Goal: Task Accomplishment & Management: Manage account settings

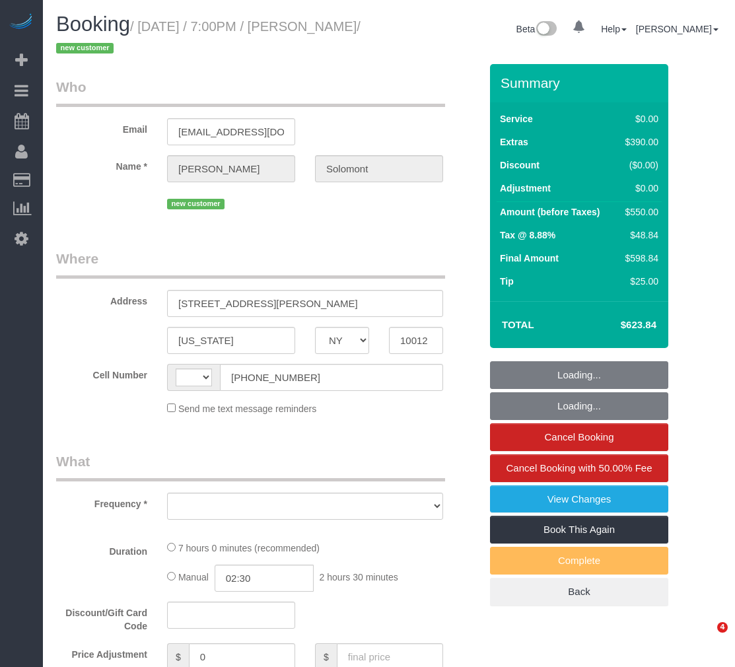
select select "NY"
select select "spot1"
select select "string:[GEOGRAPHIC_DATA]"
select select "string:stripe-pm_1S4eHK4VGloSiKo768nkC31s"
select select "1"
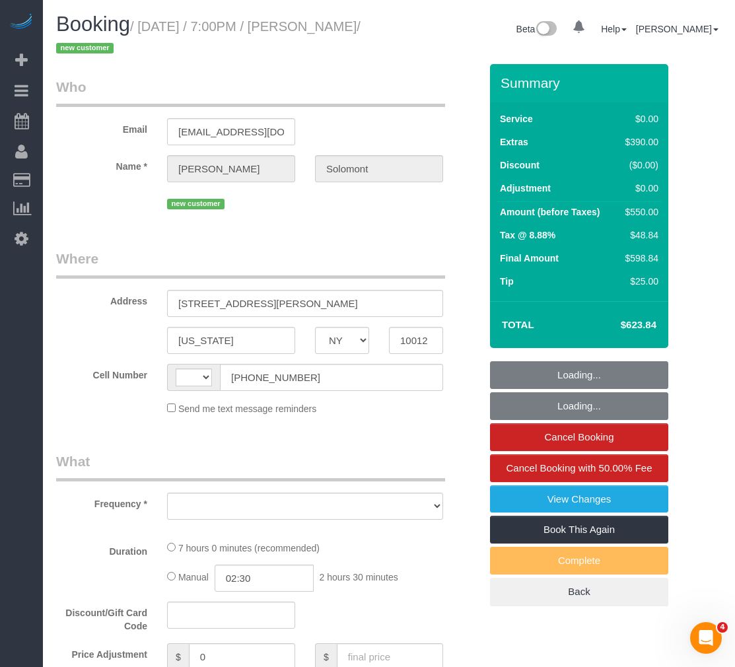
select select "number:56"
select select "number:90"
select select "number:15"
select select "number:7"
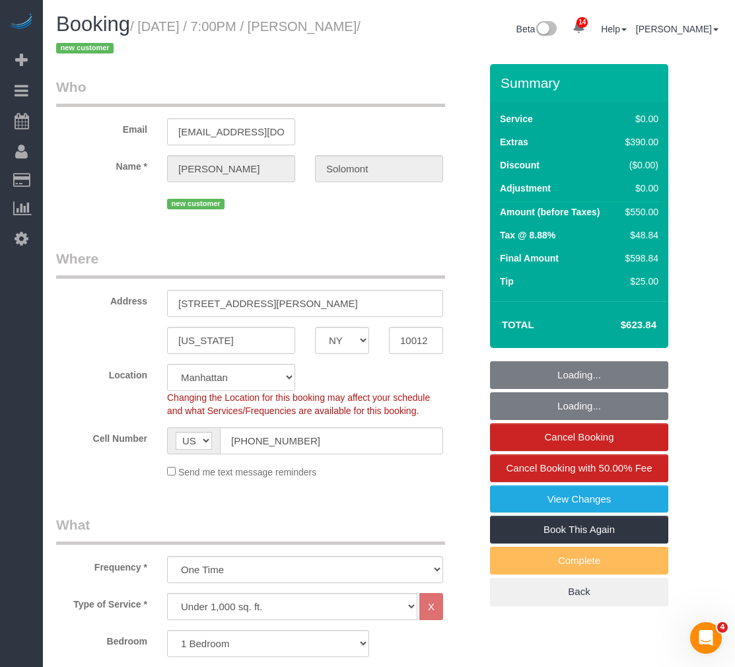
select select "object:1013"
select select "1"
select select "object:1053"
select select "spot46"
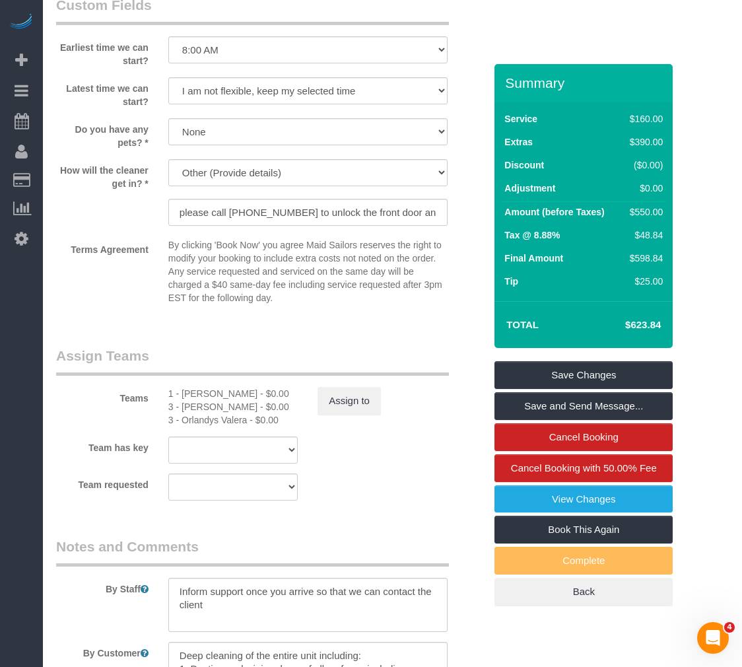
scroll to position [1519, 0]
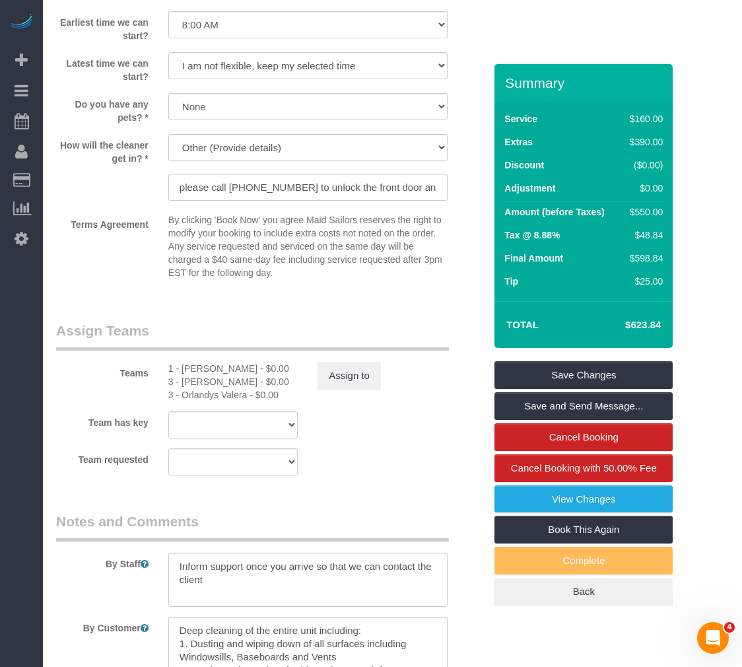
click at [318, 273] on p "By clicking 'Book Now' you agree Maid Sailors reserves the right to modify your…" at bounding box center [307, 246] width 279 height 66
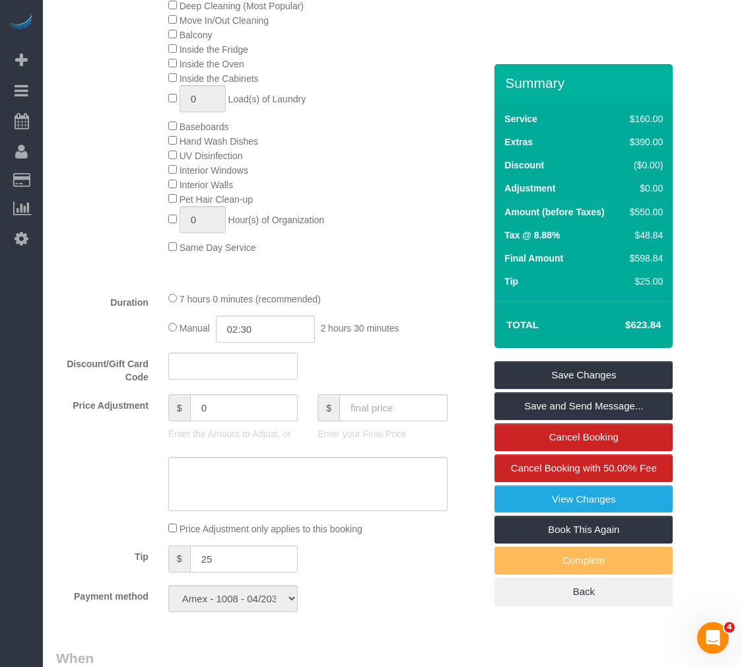
scroll to position [462, 0]
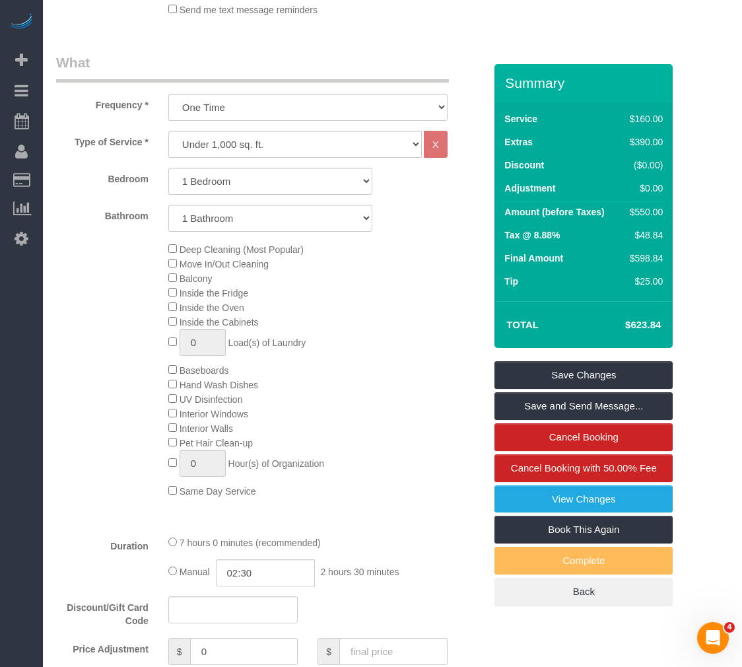
click at [320, 308] on div "Deep Cleaning (Most Popular) Move In/Out Cleaning Balcony Inside the Fridge Ins…" at bounding box center [327, 370] width 336 height 256
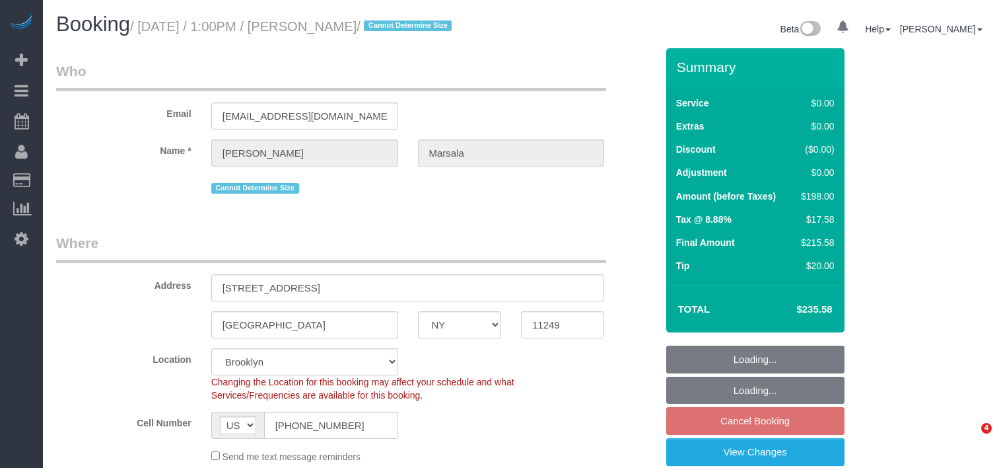
select select "NY"
select select "number:89"
select select "number:90"
select select "number:15"
select select "number:5"
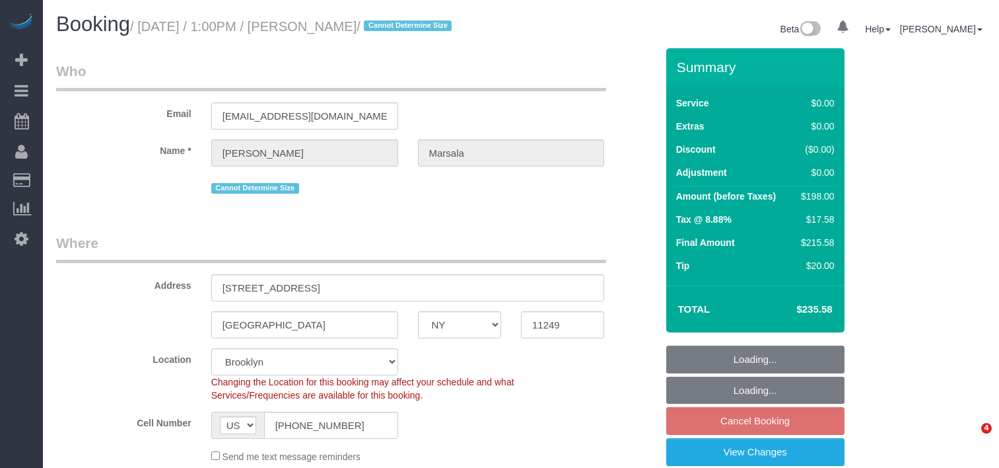
select select "object:1375"
select select "spot2"
select select "2"
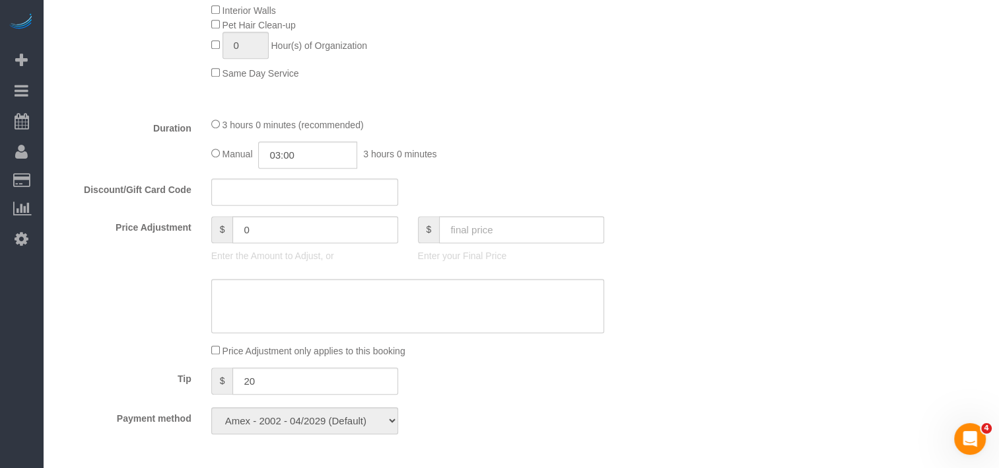
scroll to position [1189, 0]
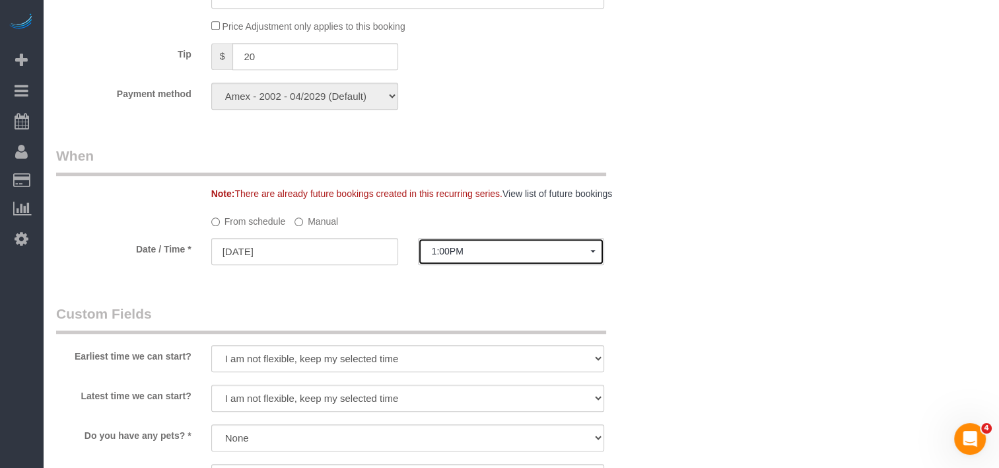
click at [457, 264] on button "1:00PM" at bounding box center [511, 251] width 187 height 27
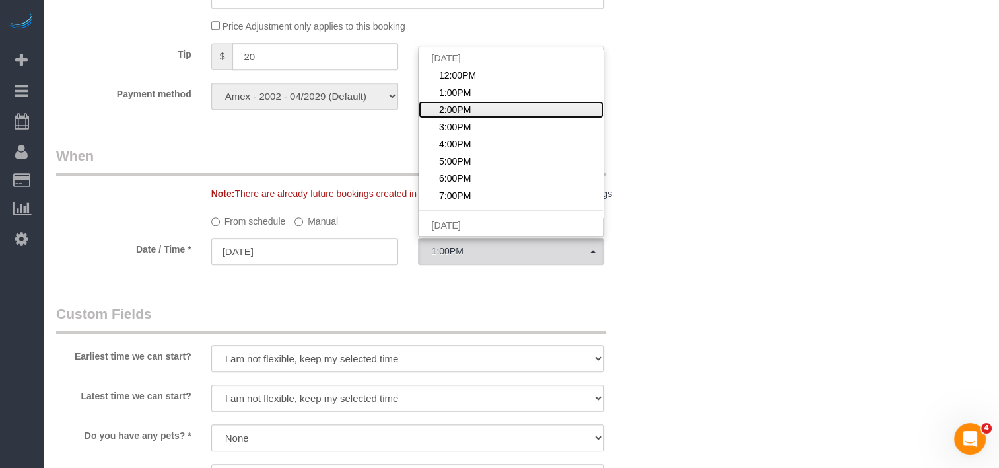
click at [468, 116] on span "2:00PM" at bounding box center [455, 109] width 32 height 13
select select "spot3"
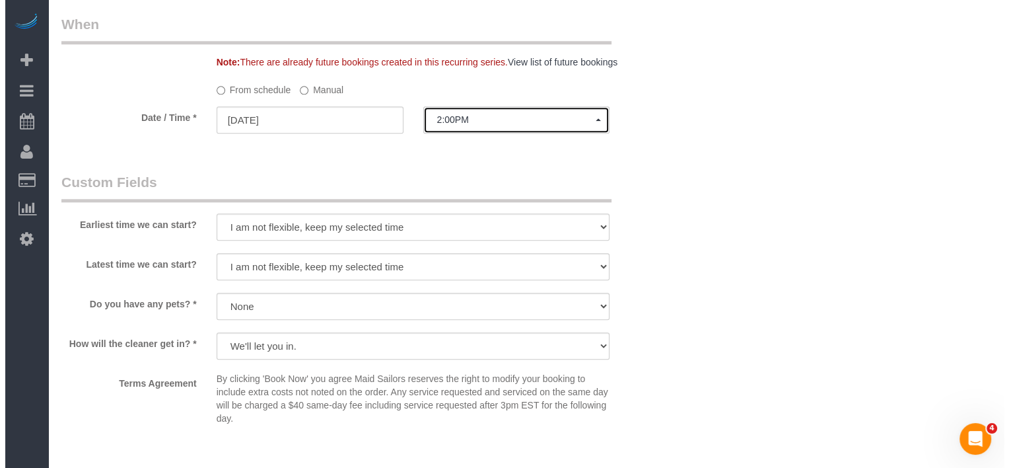
scroll to position [1585, 0]
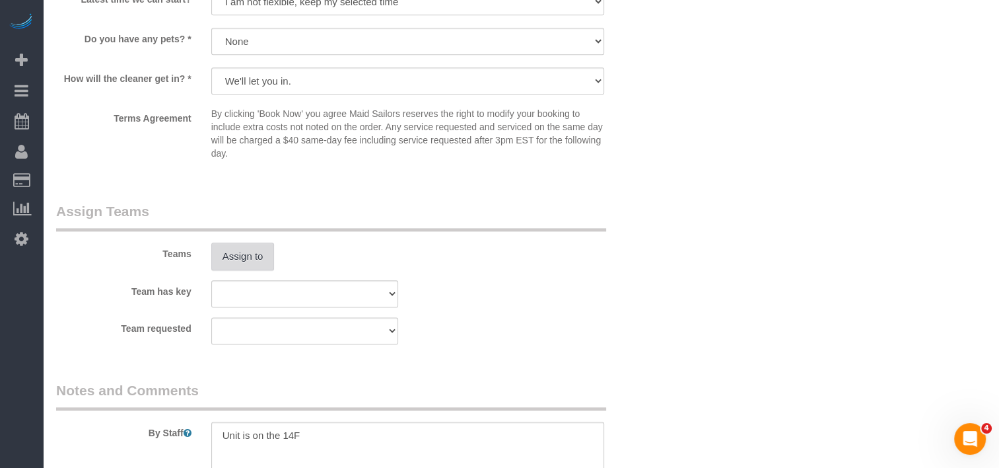
click at [248, 270] on button "Assign to" at bounding box center [242, 256] width 63 height 28
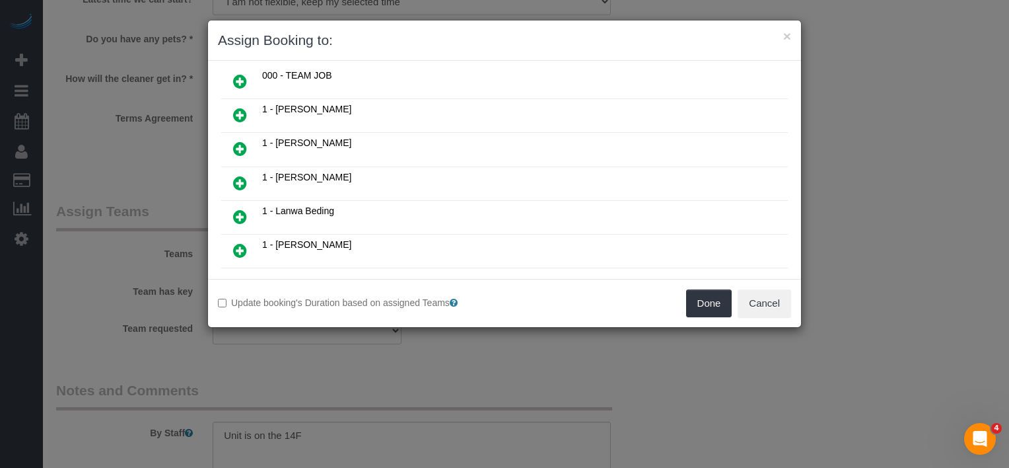
scroll to position [264, 0]
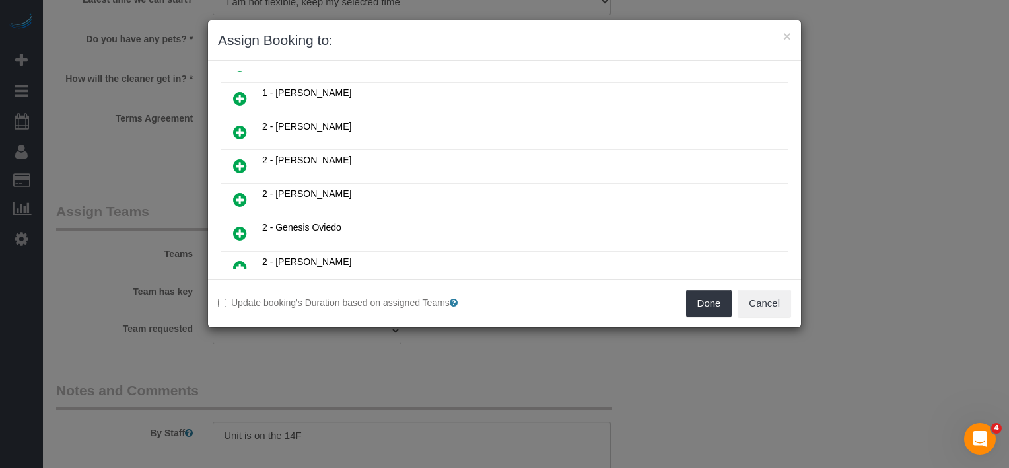
click at [240, 260] on icon at bounding box center [240, 268] width 14 height 16
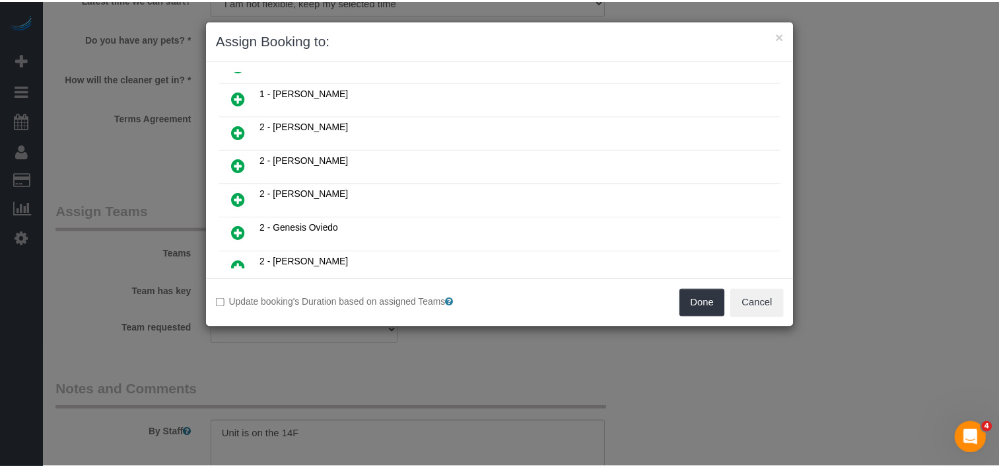
scroll to position [295, 0]
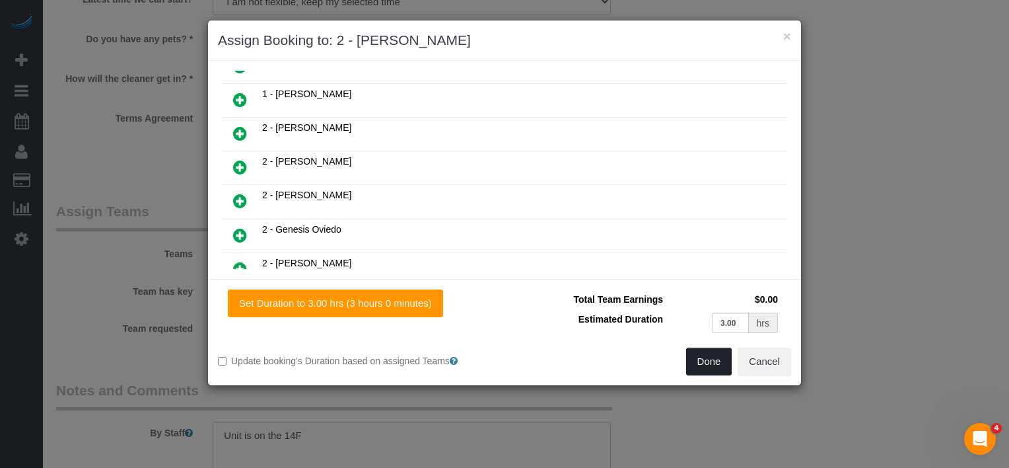
click at [699, 355] on button "Done" at bounding box center [709, 361] width 46 height 28
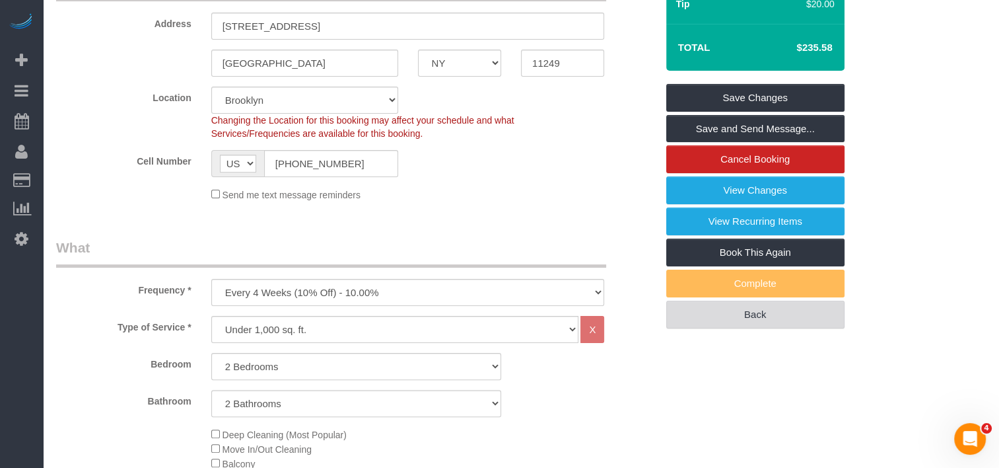
scroll to position [162, 0]
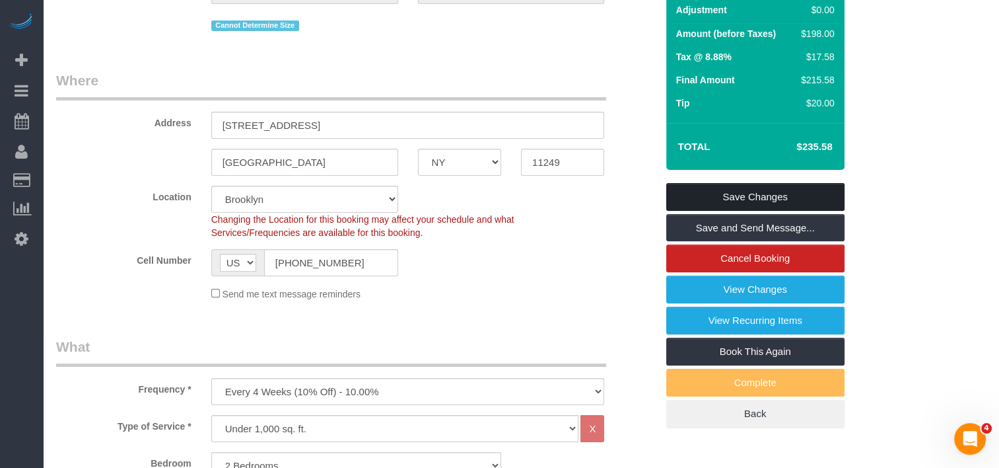
click at [701, 204] on link "Save Changes" at bounding box center [755, 197] width 178 height 28
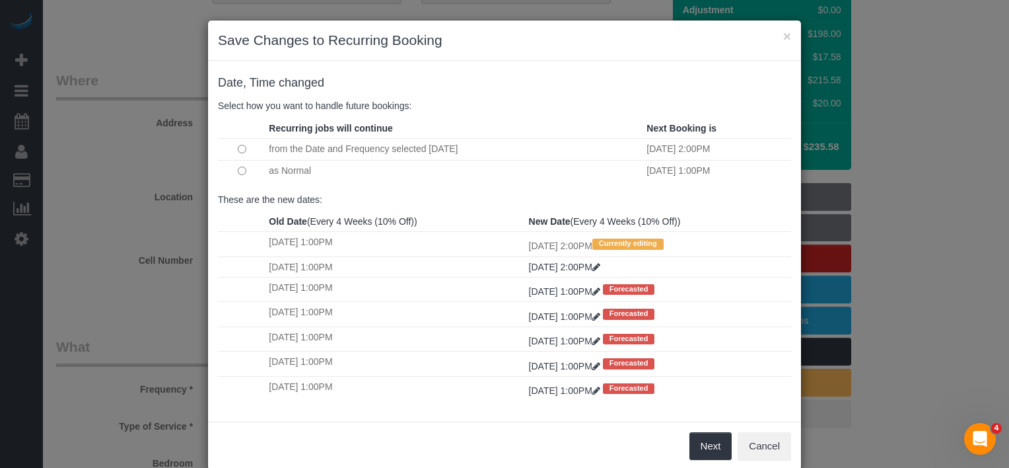
click at [231, 171] on td at bounding box center [242, 171] width 48 height 22
click at [703, 439] on button "Next" at bounding box center [711, 446] width 43 height 28
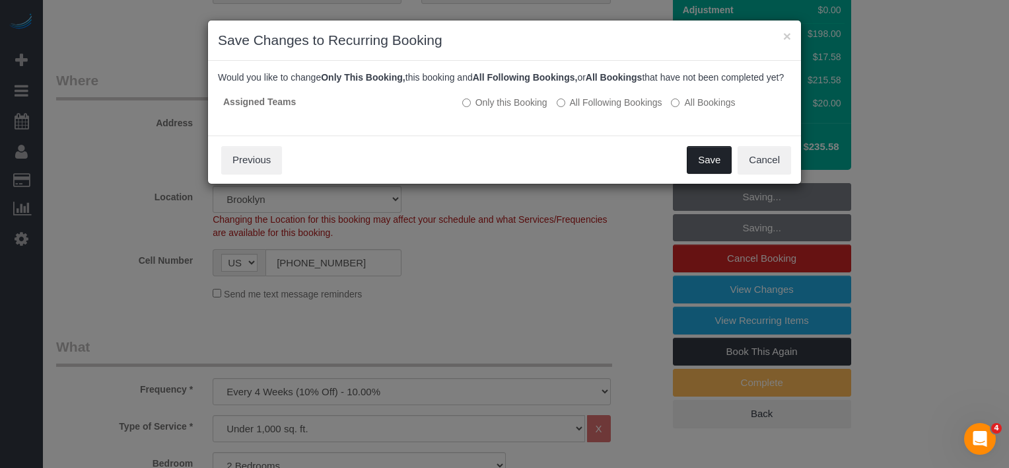
click at [699, 174] on button "Save" at bounding box center [709, 160] width 45 height 28
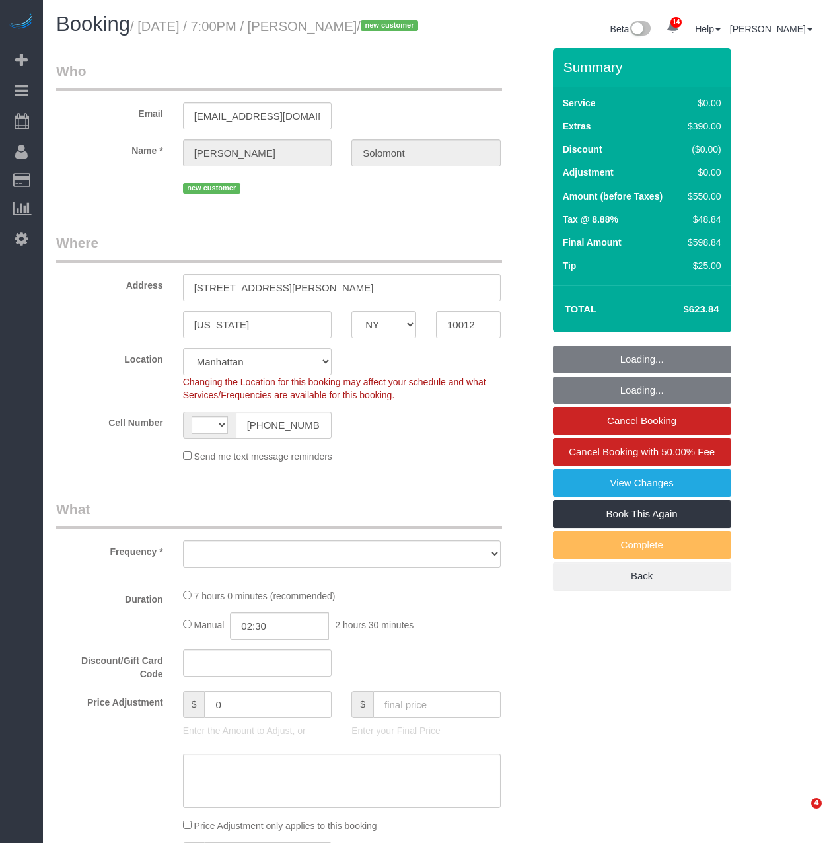
select select "NY"
select select "string:stripe-pm_1S4eHK4VGloSiKo768nkC31s"
select select "1"
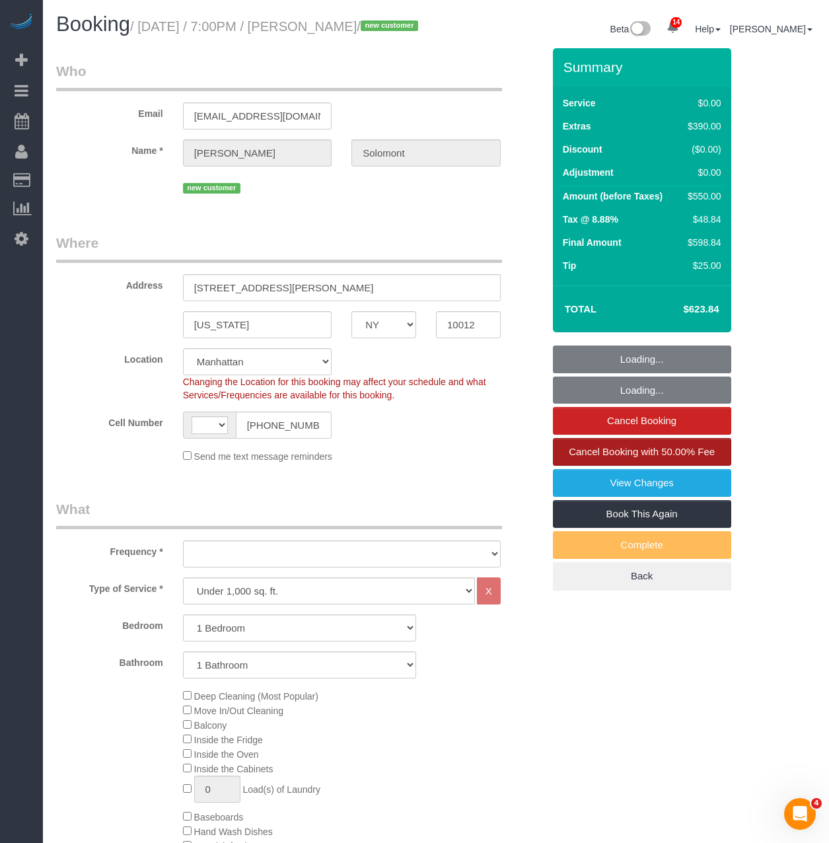
select select "string:US"
select select "object:863"
select select "number:56"
select select "number:90"
select select "number:15"
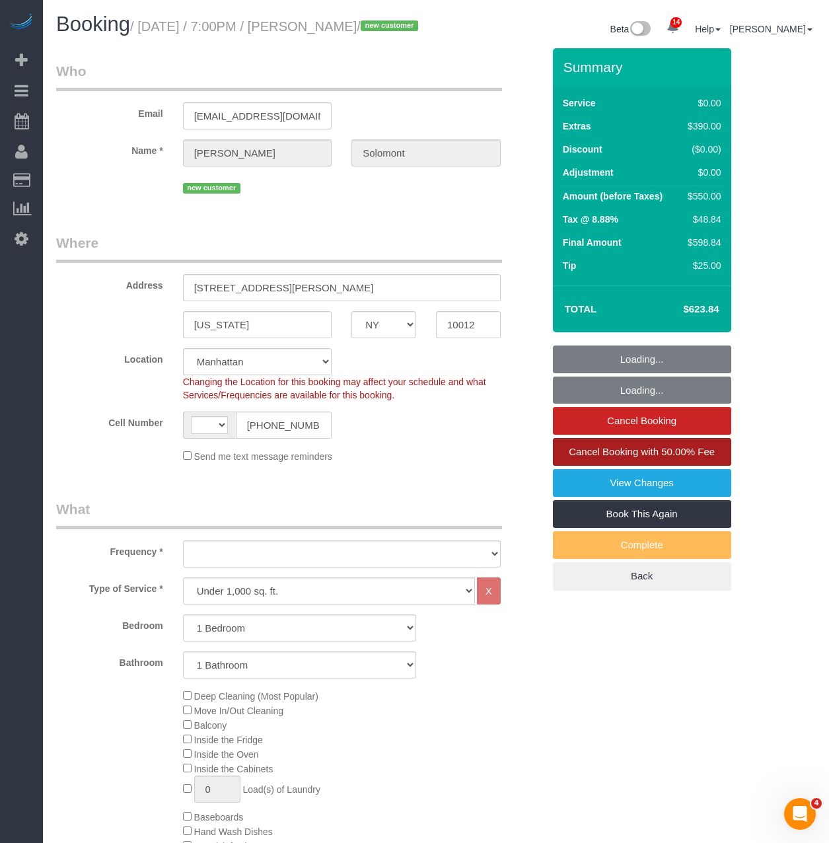
select select "number:7"
select select "spot1"
select select "1"
select select "object:1475"
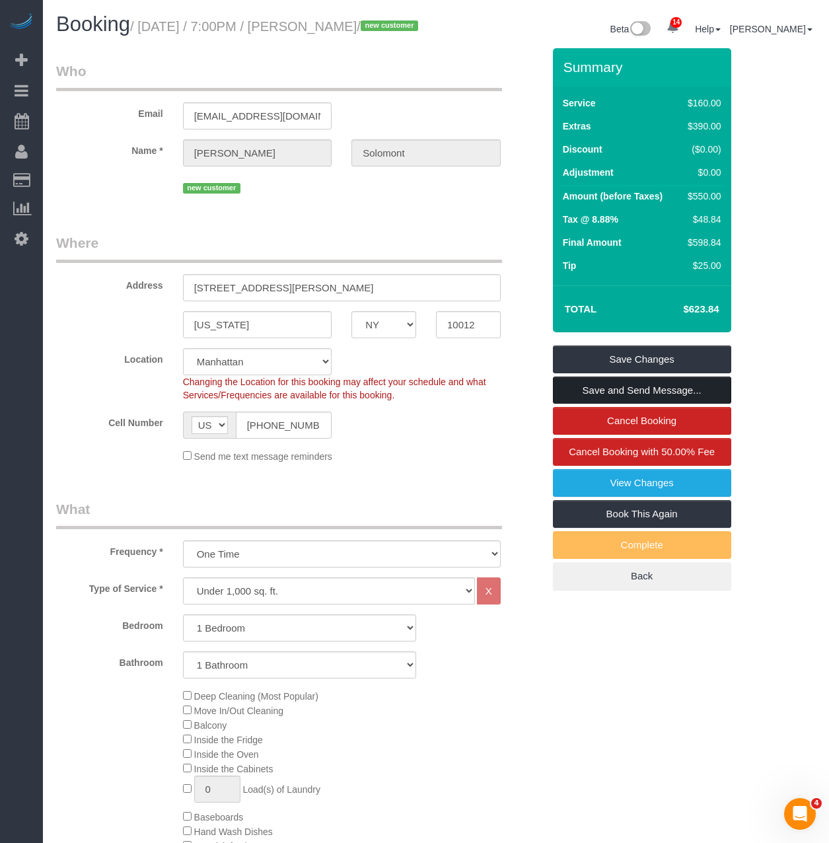
click at [600, 404] on link "Save and Send Message..." at bounding box center [642, 390] width 178 height 28
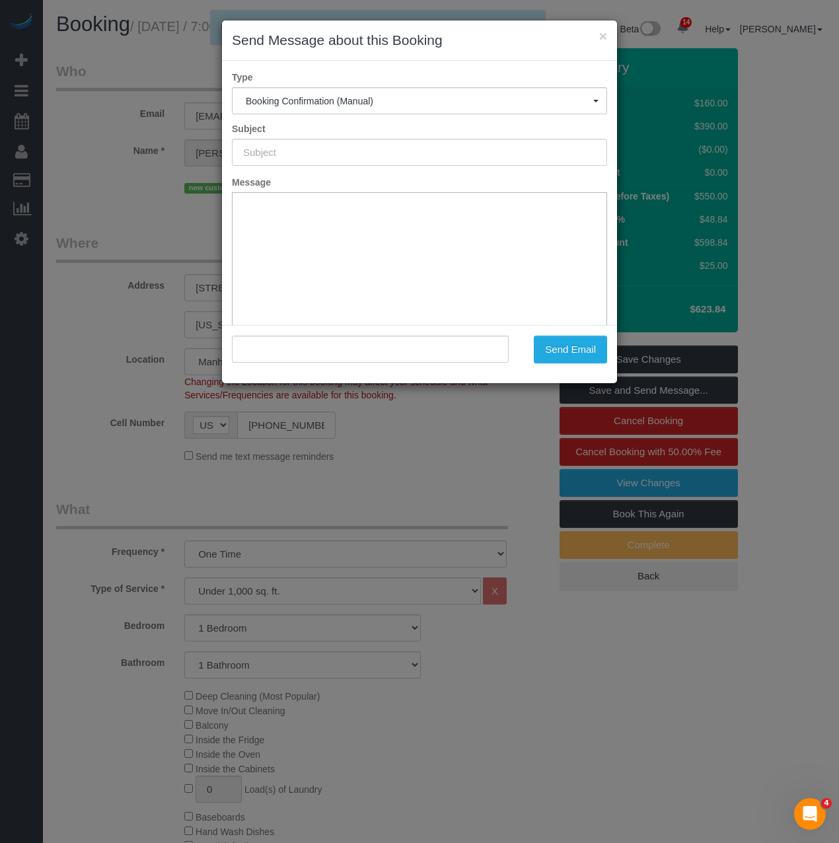
type input "Cleaning Confirmed for 09/07/2025 at 7:00pm"
type input ""Matthew Solomont" <masollie@me.com>"
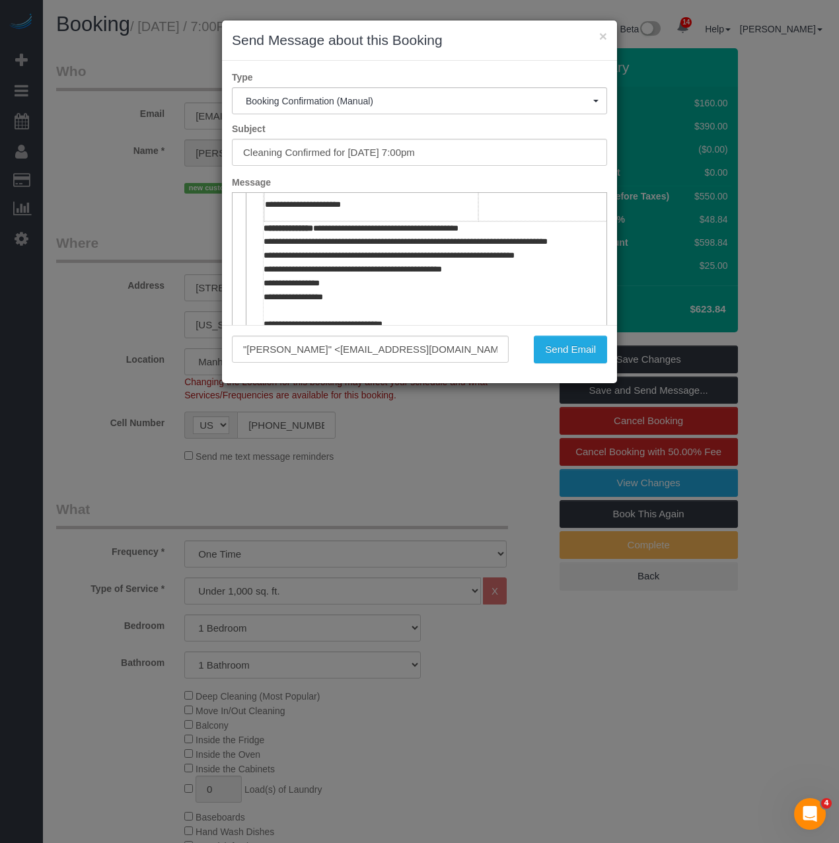
scroll to position [462, 0]
